Goal: Task Accomplishment & Management: Manage account settings

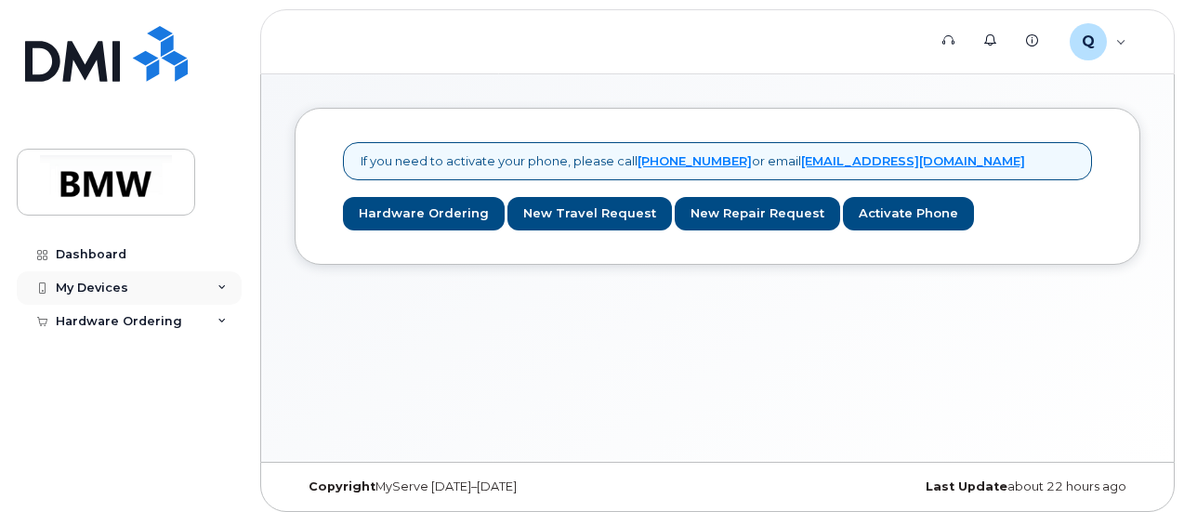
click at [106, 274] on div "My Devices" at bounding box center [129, 287] width 225 height 33
click at [117, 285] on div "My Devices" at bounding box center [92, 288] width 73 height 15
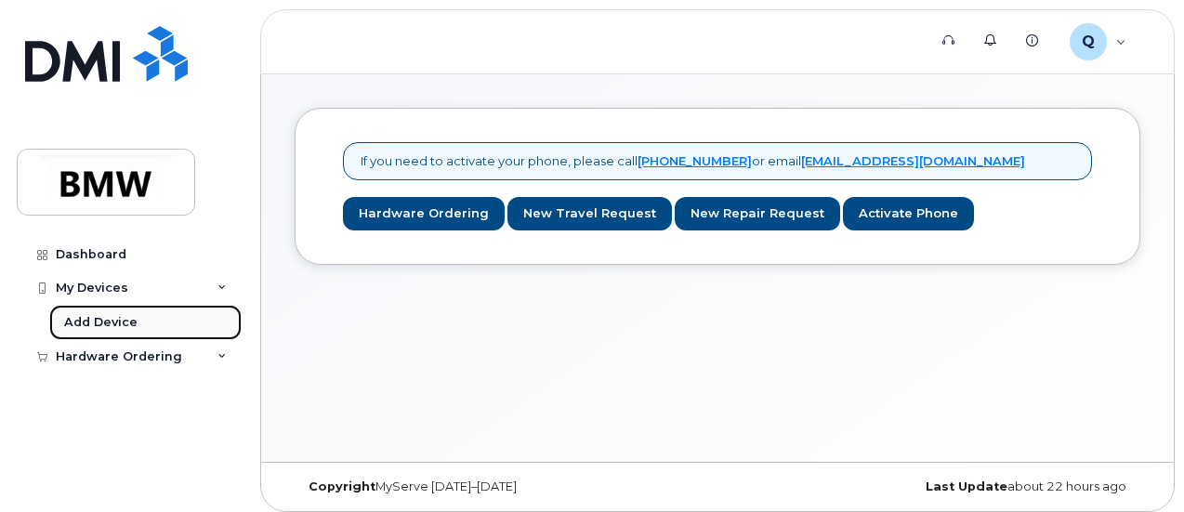
click at [114, 322] on div "Add Device" at bounding box center [100, 322] width 73 height 17
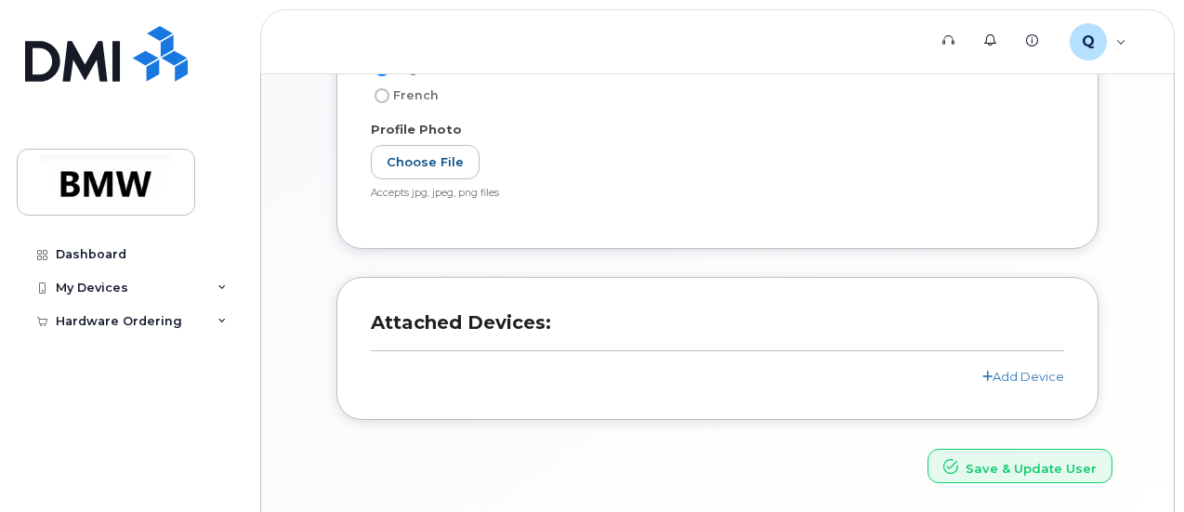
scroll to position [509, 0]
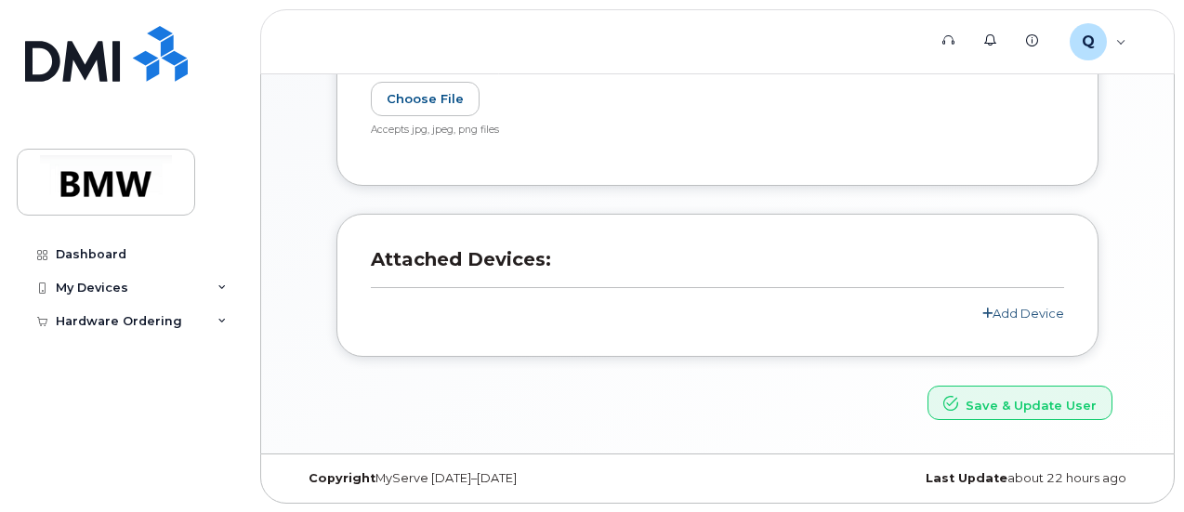
click at [1014, 315] on link "Add Device" at bounding box center [1024, 313] width 82 height 15
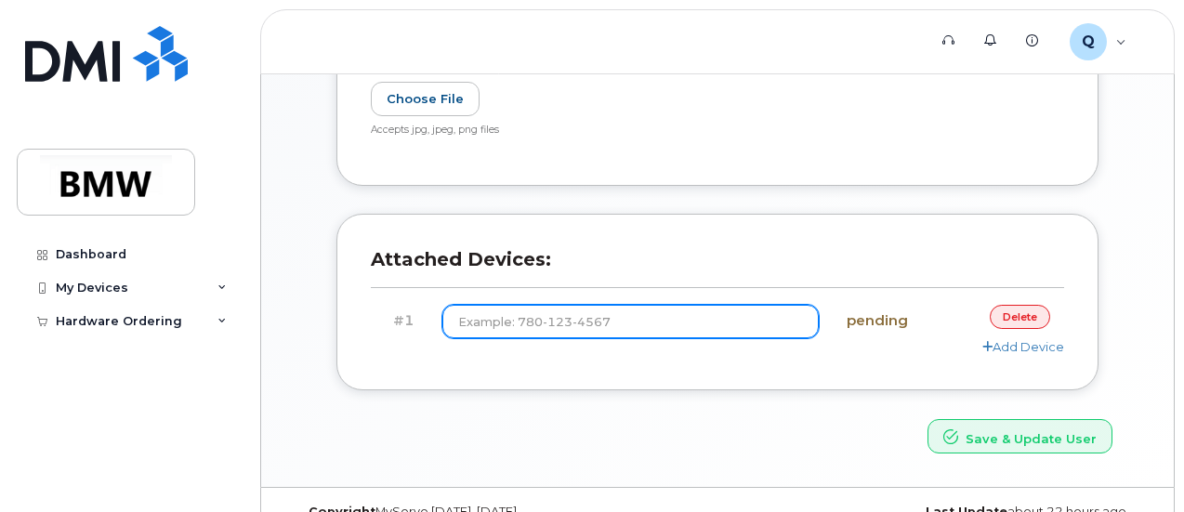
click at [566, 326] on input at bounding box center [631, 321] width 377 height 33
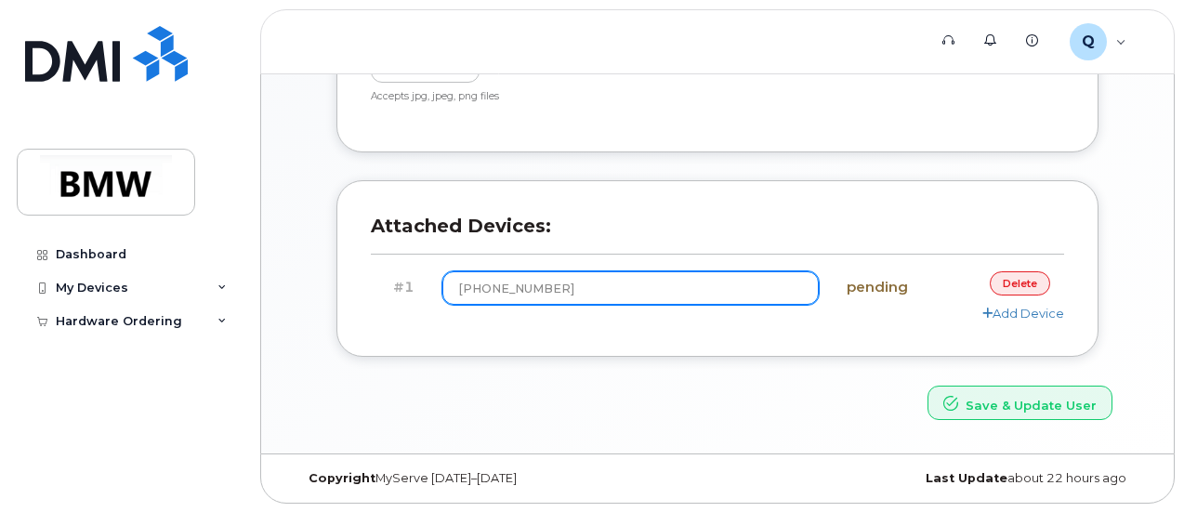
scroll to position [543, 0]
type input "(864) 753-0167"
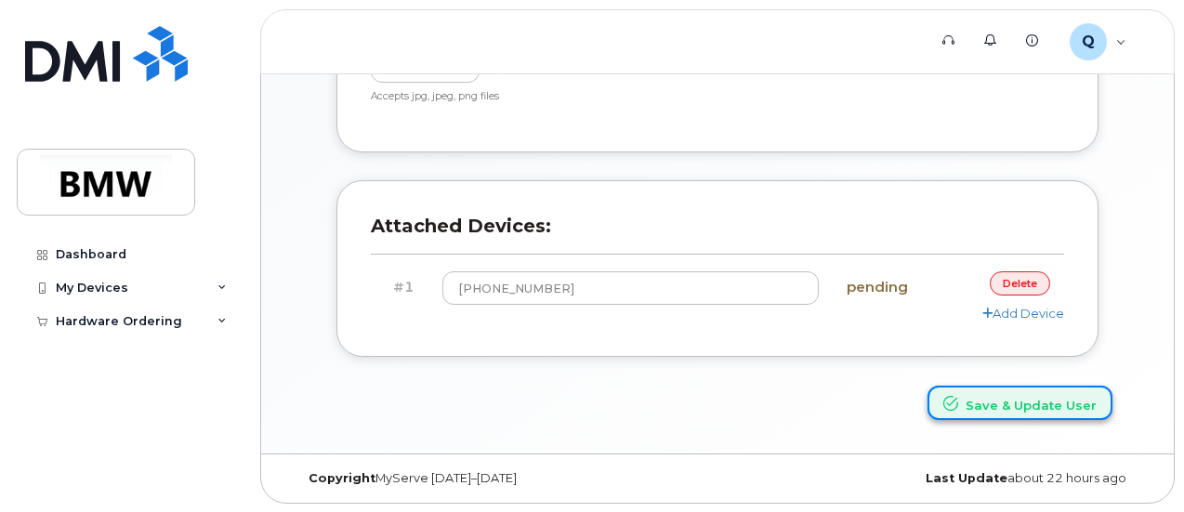
click at [999, 406] on button "Save & Update User" at bounding box center [1020, 403] width 185 height 34
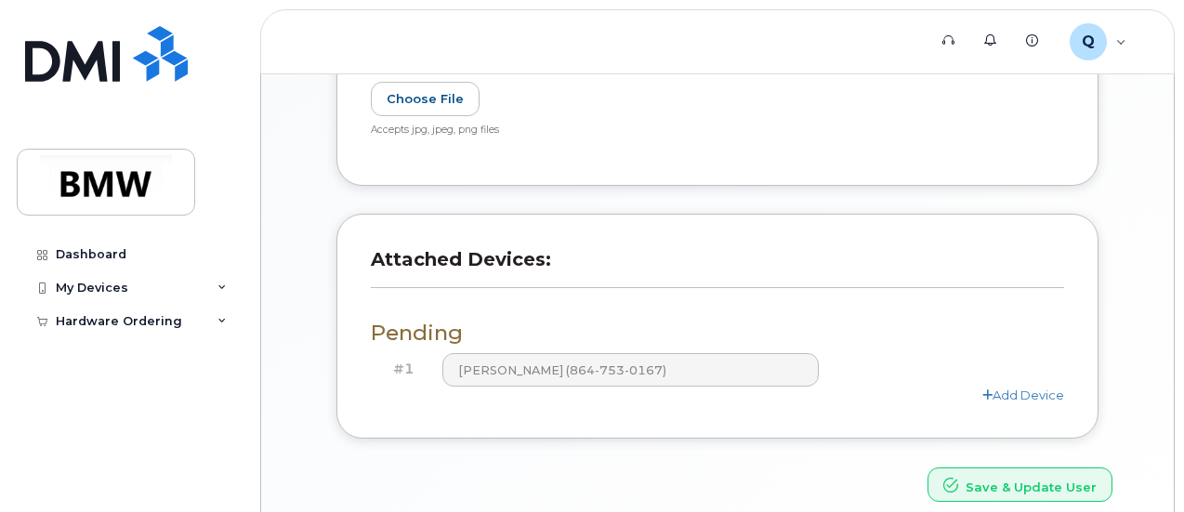
scroll to position [671, 0]
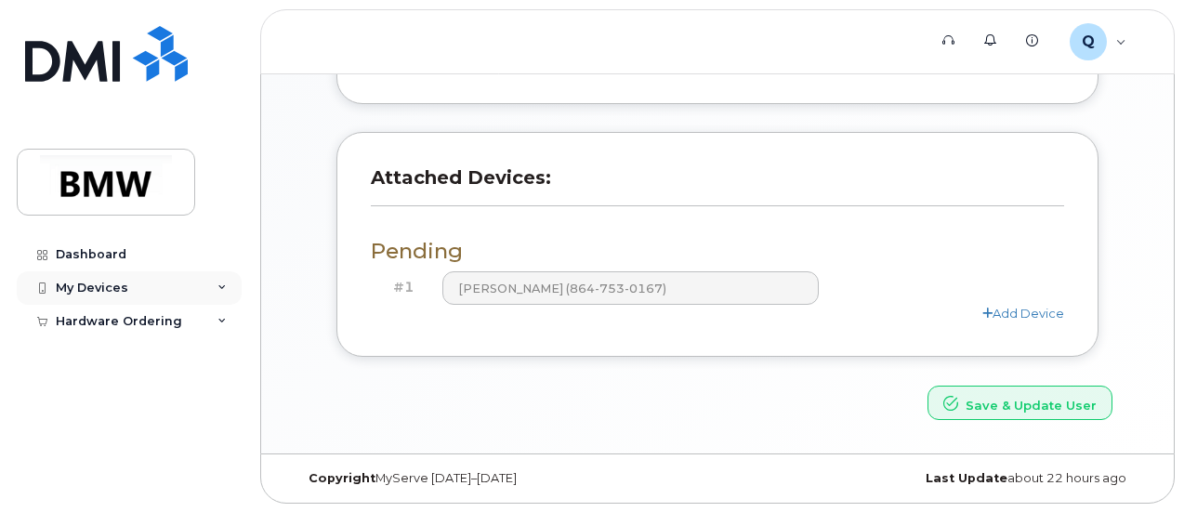
click at [217, 283] on div "My Devices" at bounding box center [129, 287] width 225 height 33
click at [238, 183] on div "Dashboard My Devices Add Device Hardware Ordering New Order" at bounding box center [126, 256] width 252 height 512
click at [215, 463] on div "Dashboard My Devices Add Device Hardware Ordering New Order" at bounding box center [132, 361] width 230 height 246
click at [1011, 311] on link "Add Device" at bounding box center [1024, 313] width 82 height 15
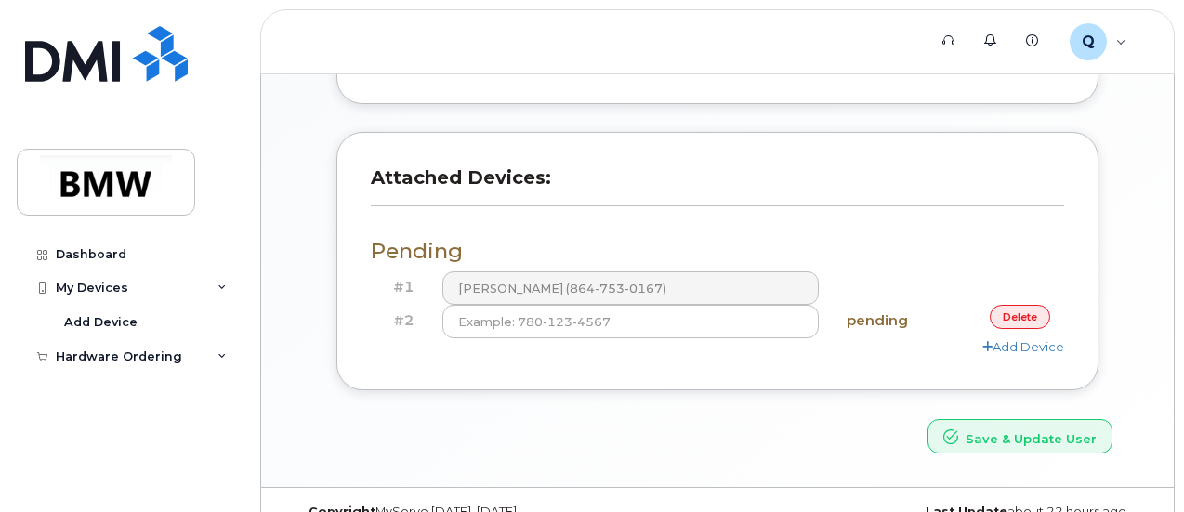
click at [1000, 316] on link "delete" at bounding box center [1020, 316] width 60 height 23
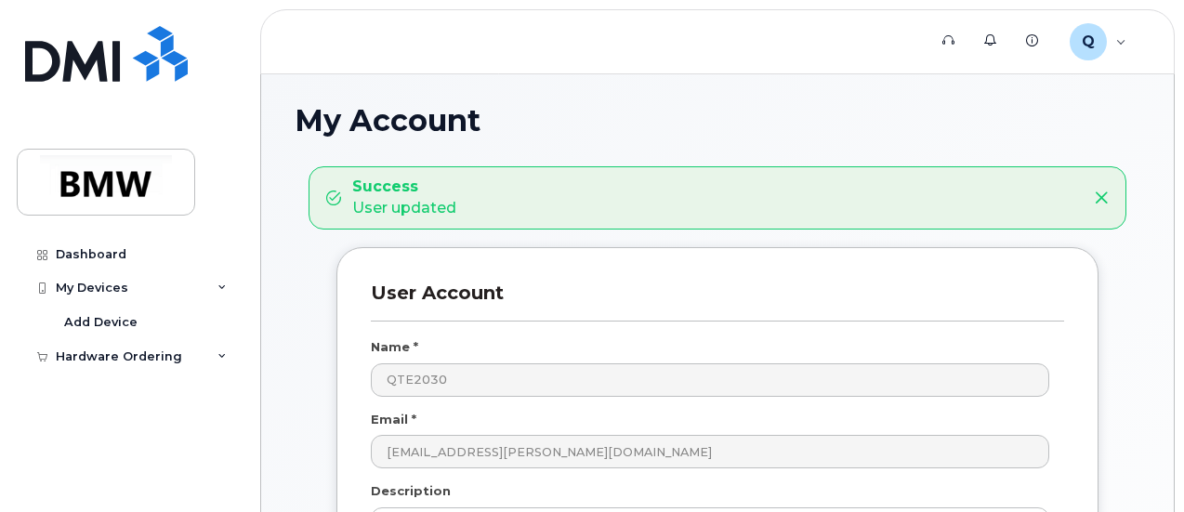
scroll to position [0, 0]
